Goal: Information Seeking & Learning: Learn about a topic

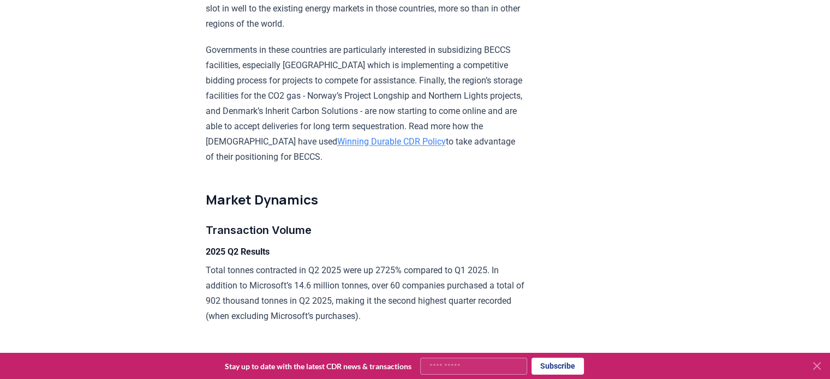
scroll to position [1507, 0]
click at [373, 146] on link "Winning Durable CDR Policy" at bounding box center [391, 141] width 109 height 10
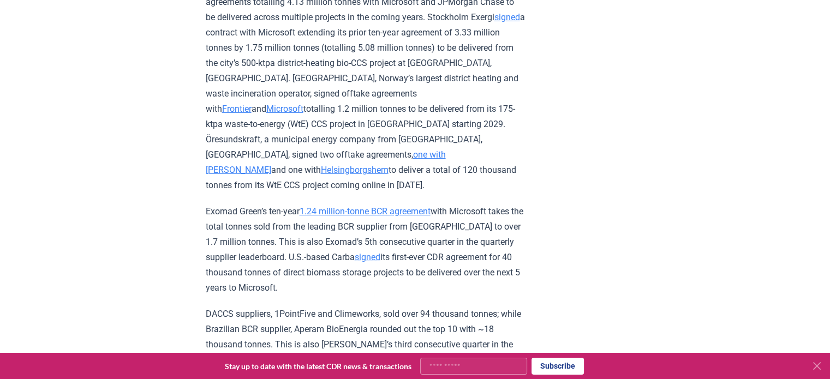
scroll to position [3856, 0]
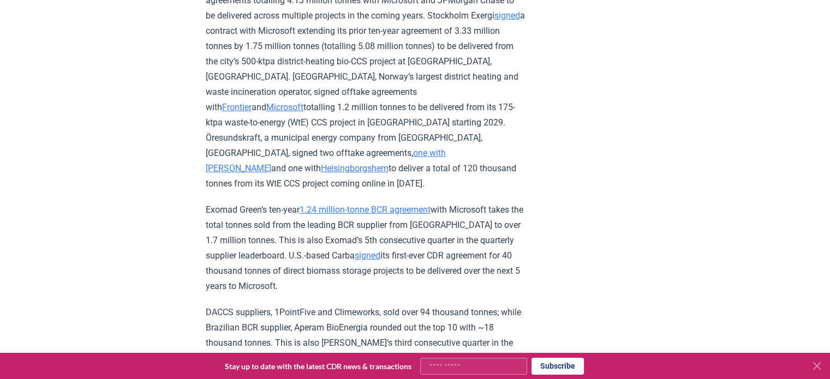
click at [287, 191] on p "CO280, a developer of pulp-and-paper-mill CCS-retrofit projects, also signed ag…" at bounding box center [365, 85] width 319 height 214
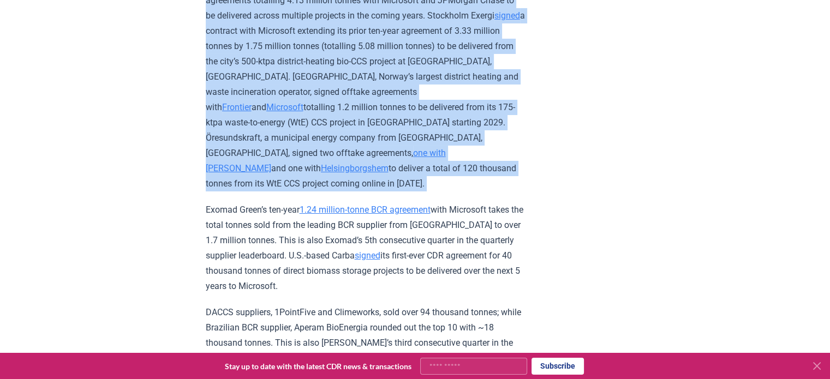
click at [287, 191] on p "CO280, a developer of pulp-and-paper-mill CCS-retrofit projects, also signed ag…" at bounding box center [365, 85] width 319 height 214
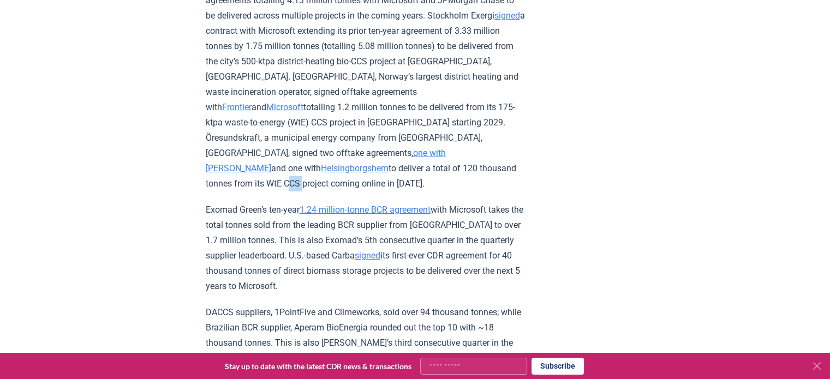
click at [287, 191] on p "CO280, a developer of pulp-and-paper-mill CCS-retrofit projects, also signed ag…" at bounding box center [365, 85] width 319 height 214
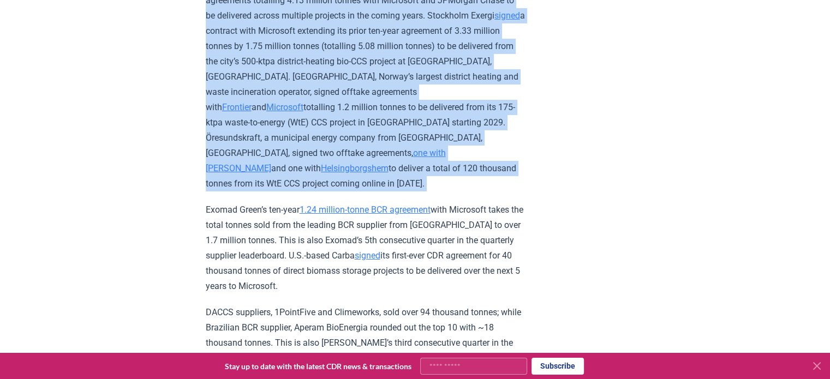
click at [287, 191] on p "CO280, a developer of pulp-and-paper-mill CCS-retrofit projects, also signed ag…" at bounding box center [365, 85] width 319 height 214
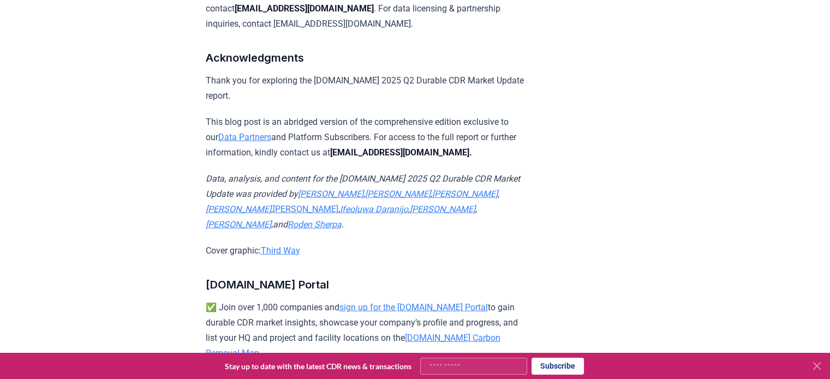
scroll to position [7121, 0]
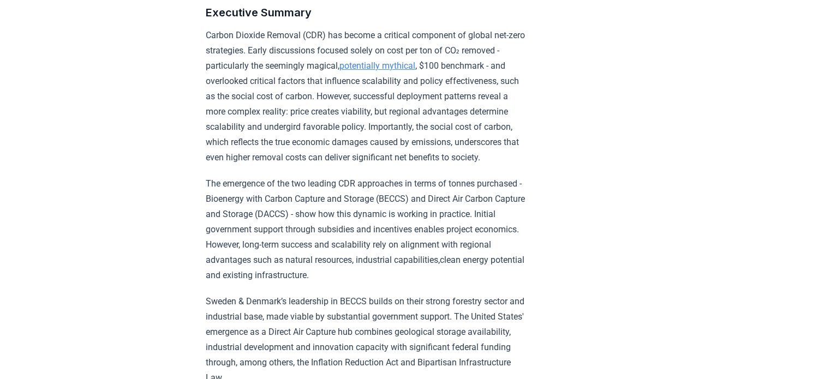
scroll to position [371, 0]
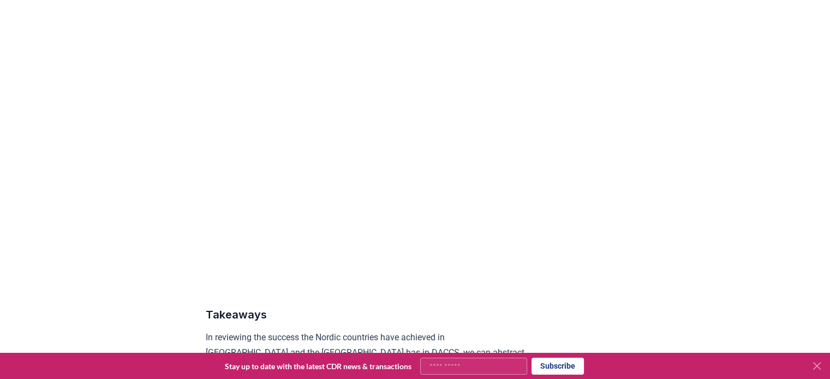
scroll to position [4711, 0]
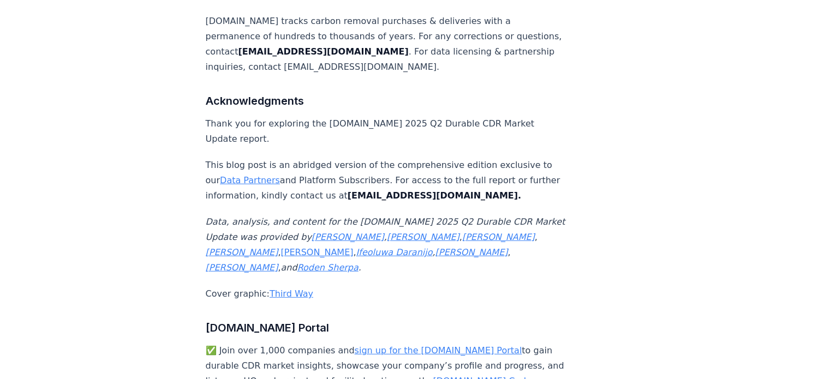
scroll to position [7135, 0]
